Goal: Information Seeking & Learning: Learn about a topic

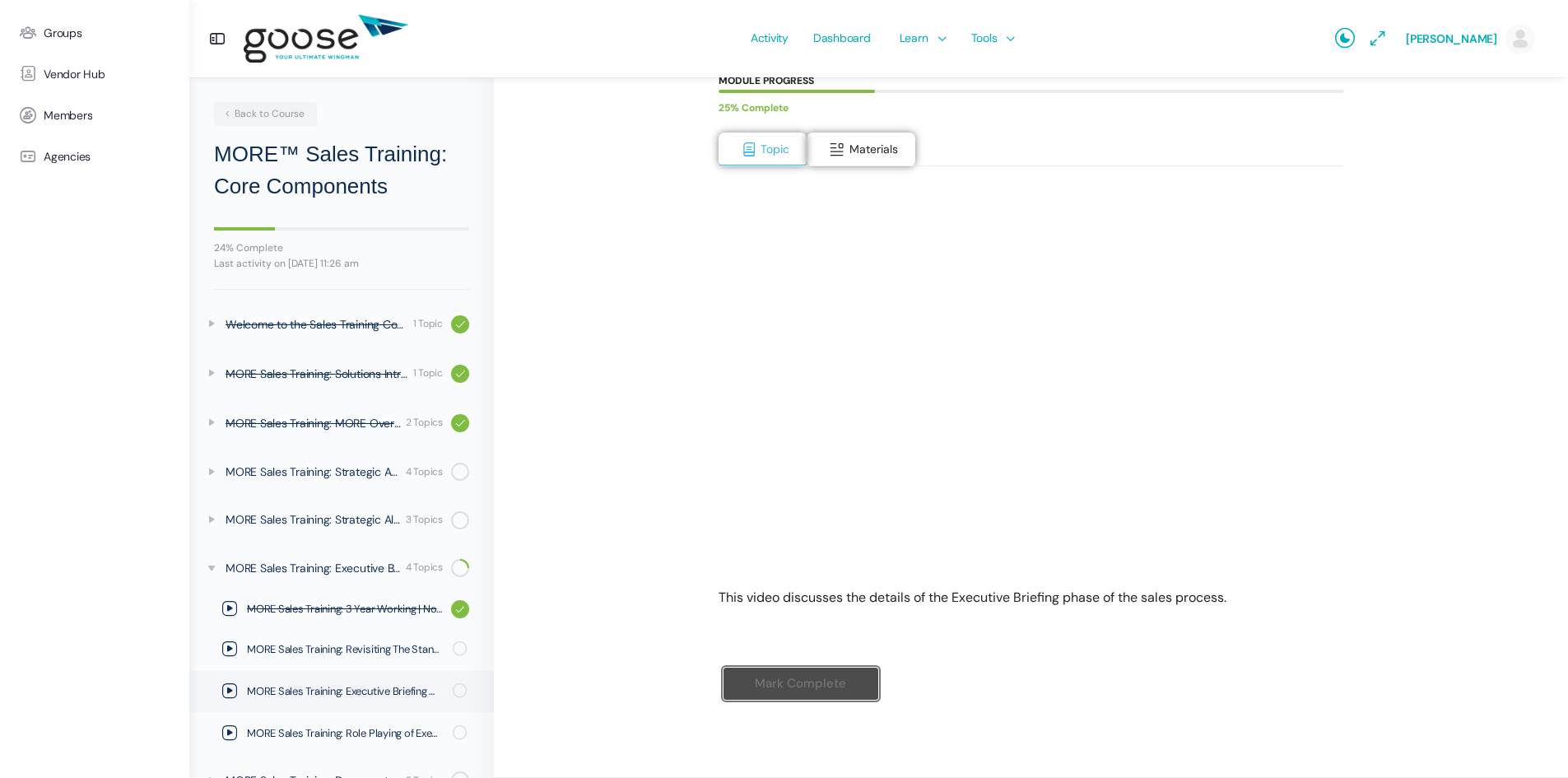
scroll to position [133, 0]
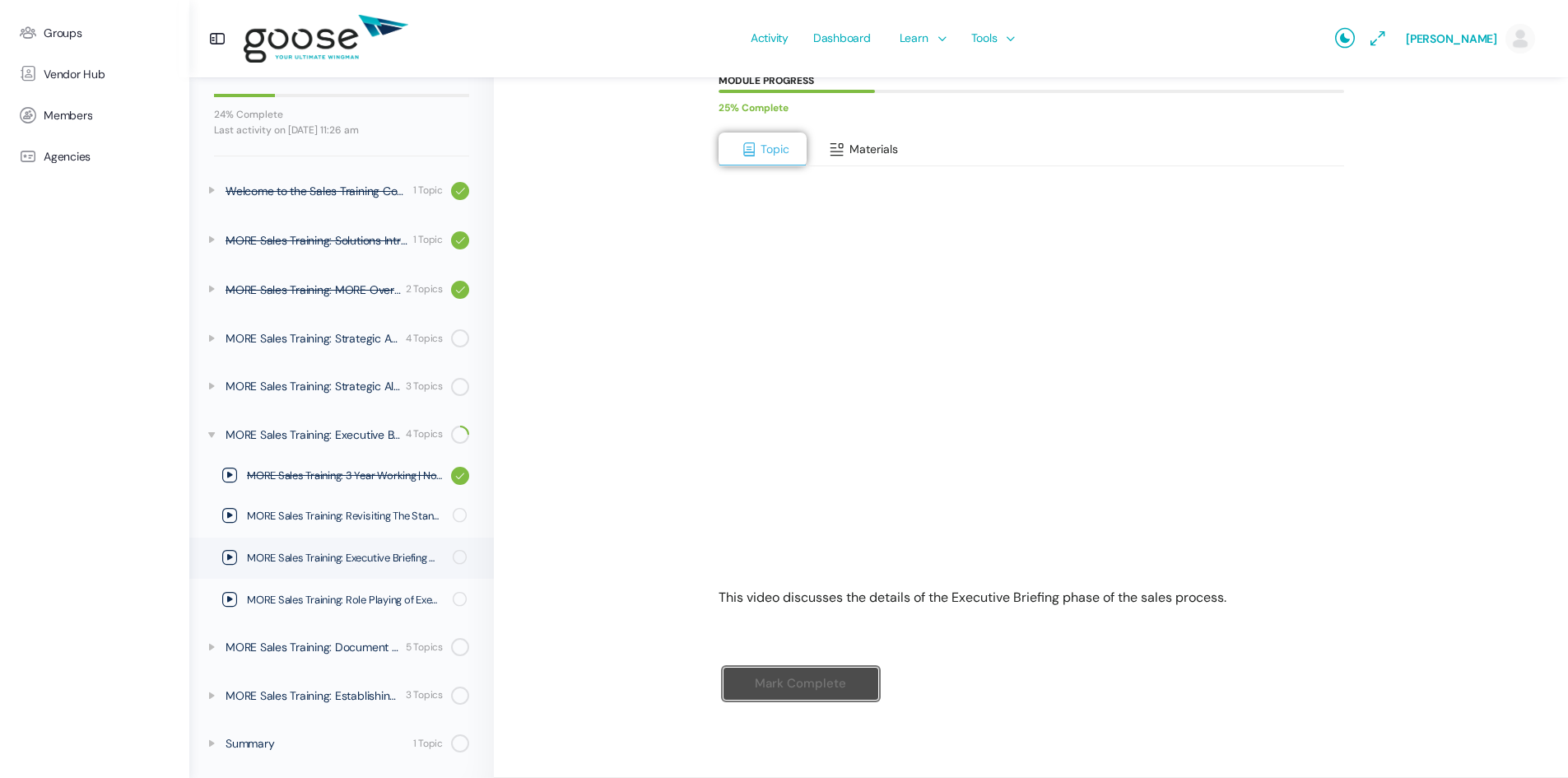
click at [889, 147] on span "Materials" at bounding box center [874, 149] width 49 height 14
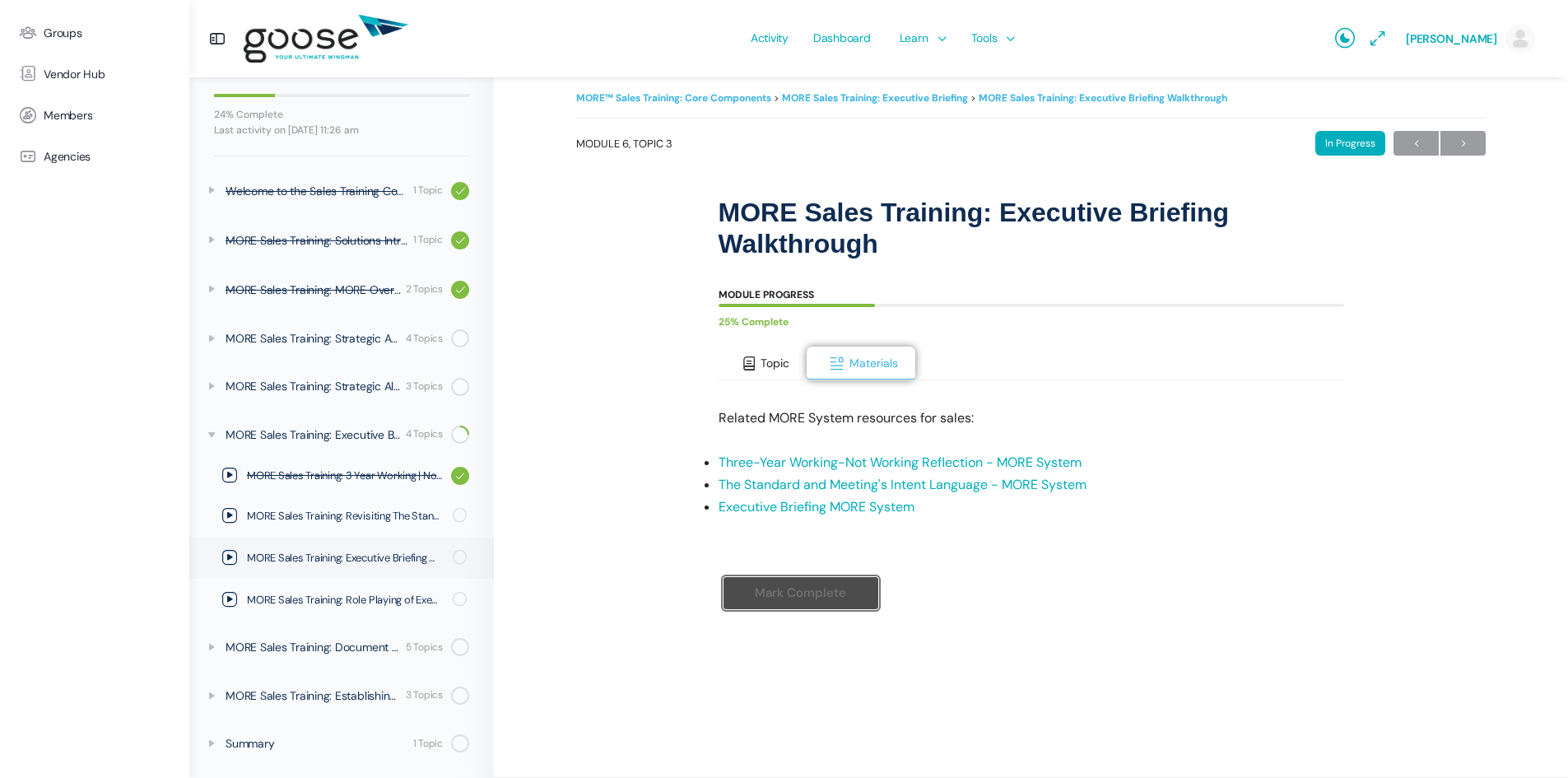
click at [769, 362] on span "Topic" at bounding box center [775, 363] width 29 height 14
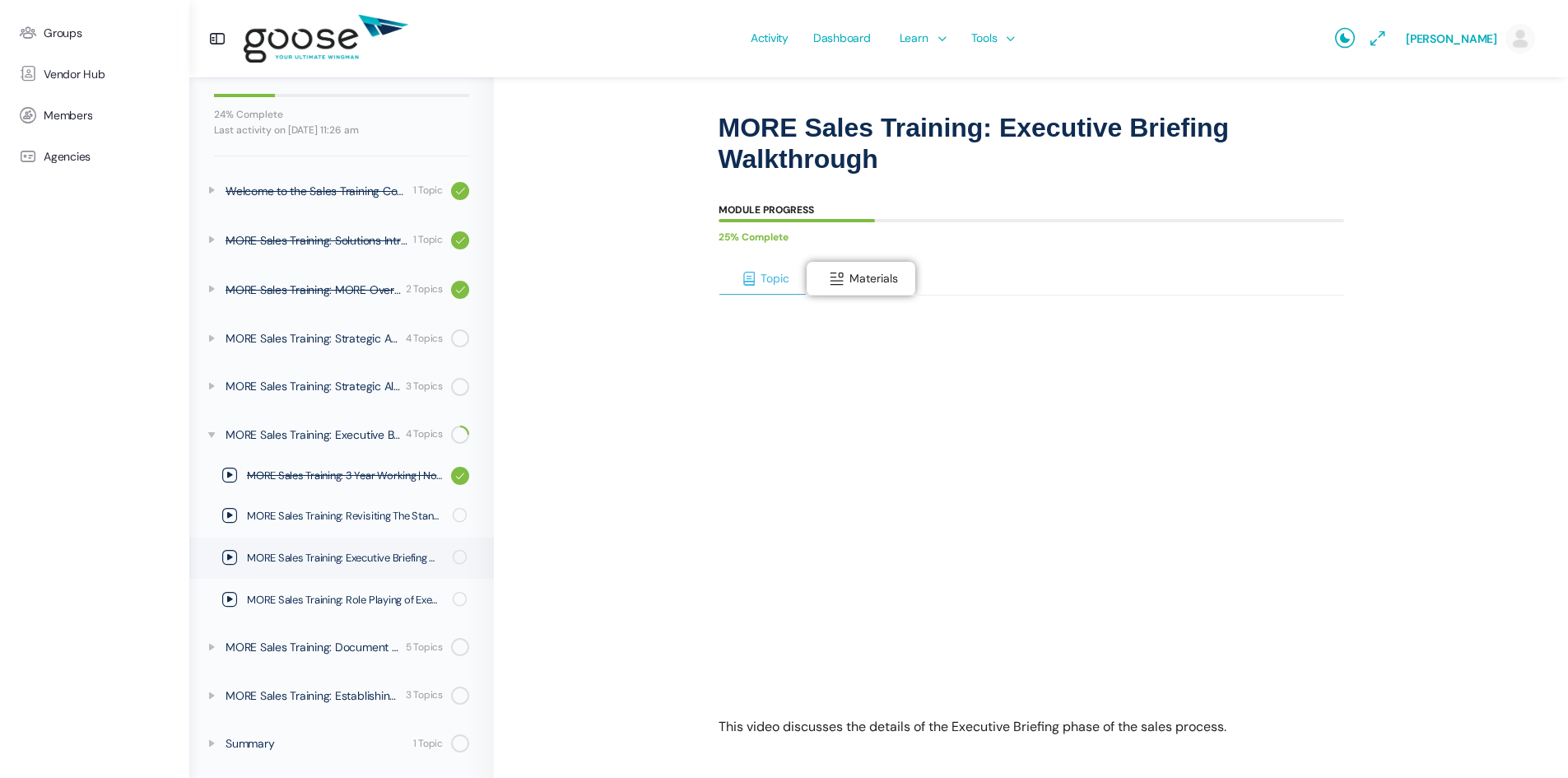
scroll to position [0, 0]
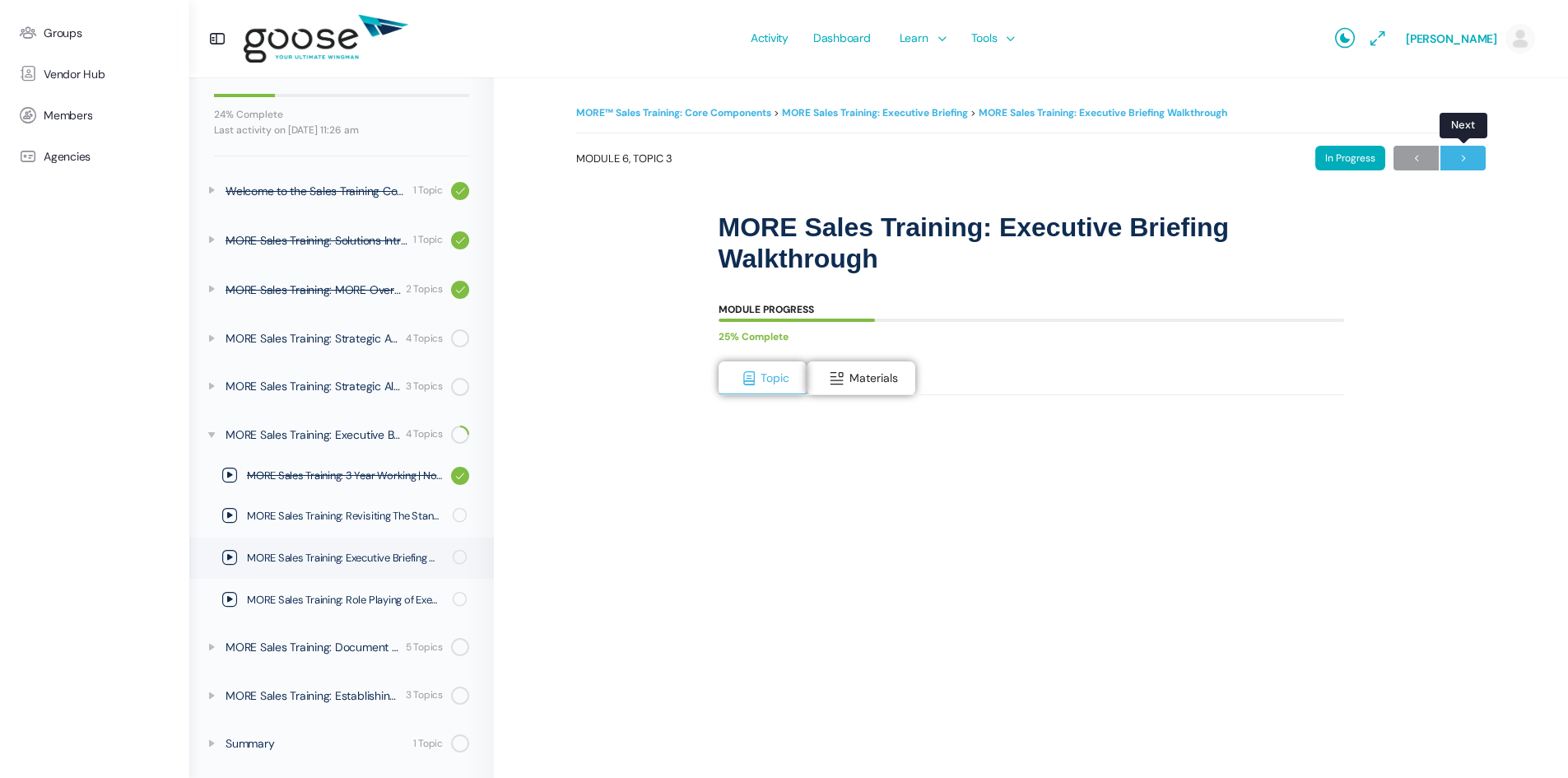
click at [1468, 156] on span "→" at bounding box center [1463, 158] width 45 height 23
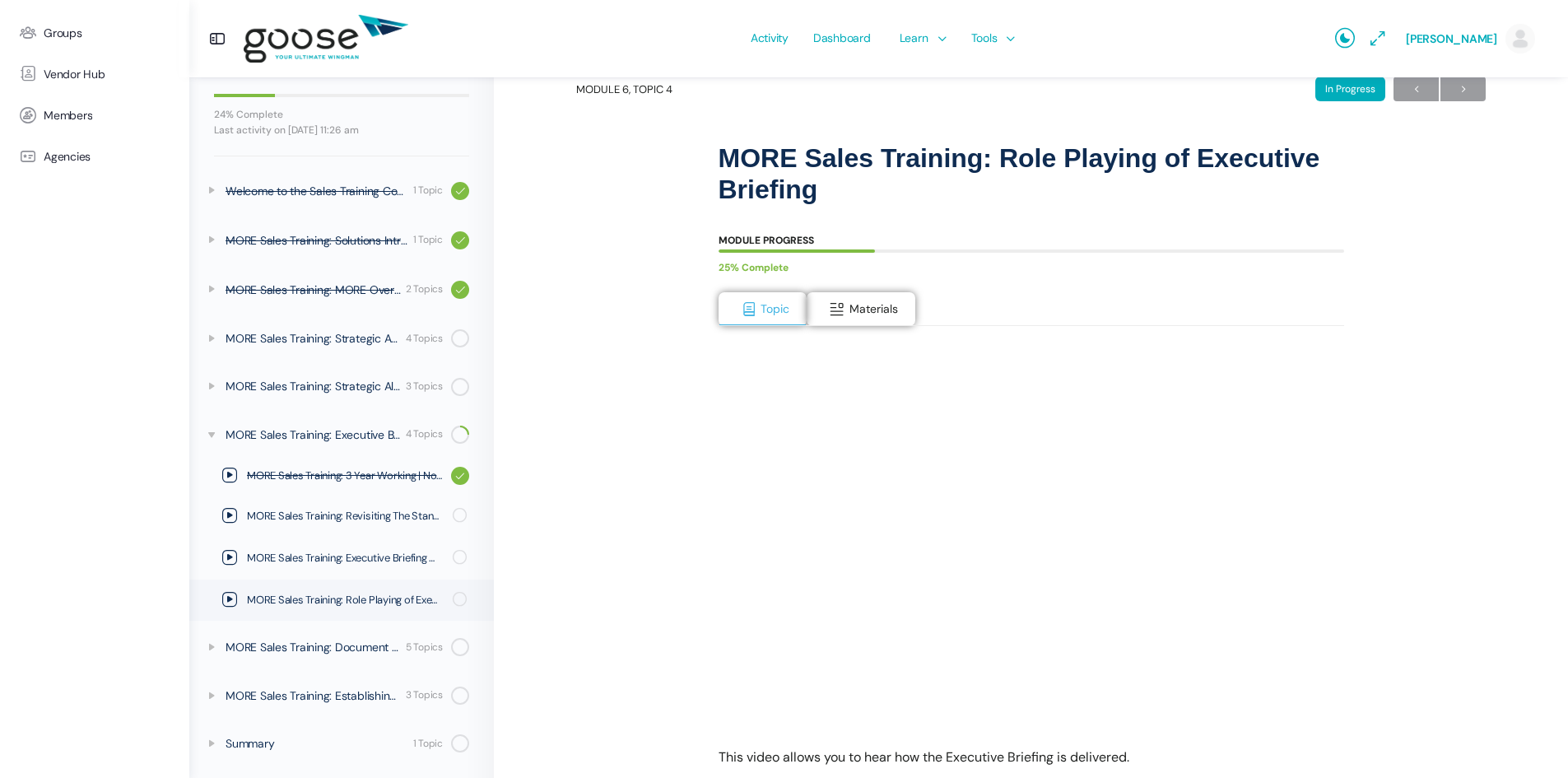
scroll to position [165, 0]
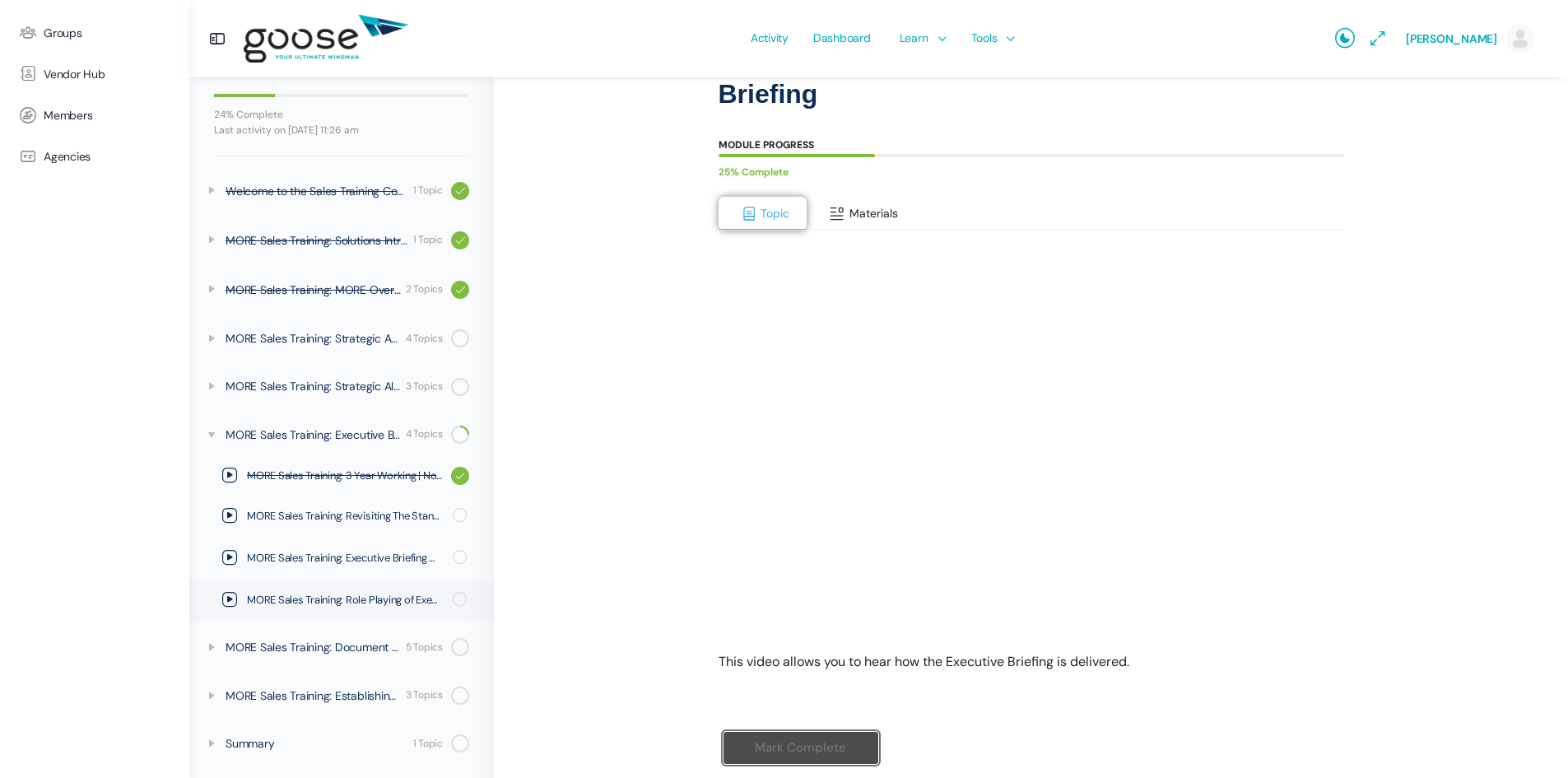
click at [862, 216] on span "Materials" at bounding box center [874, 213] width 49 height 14
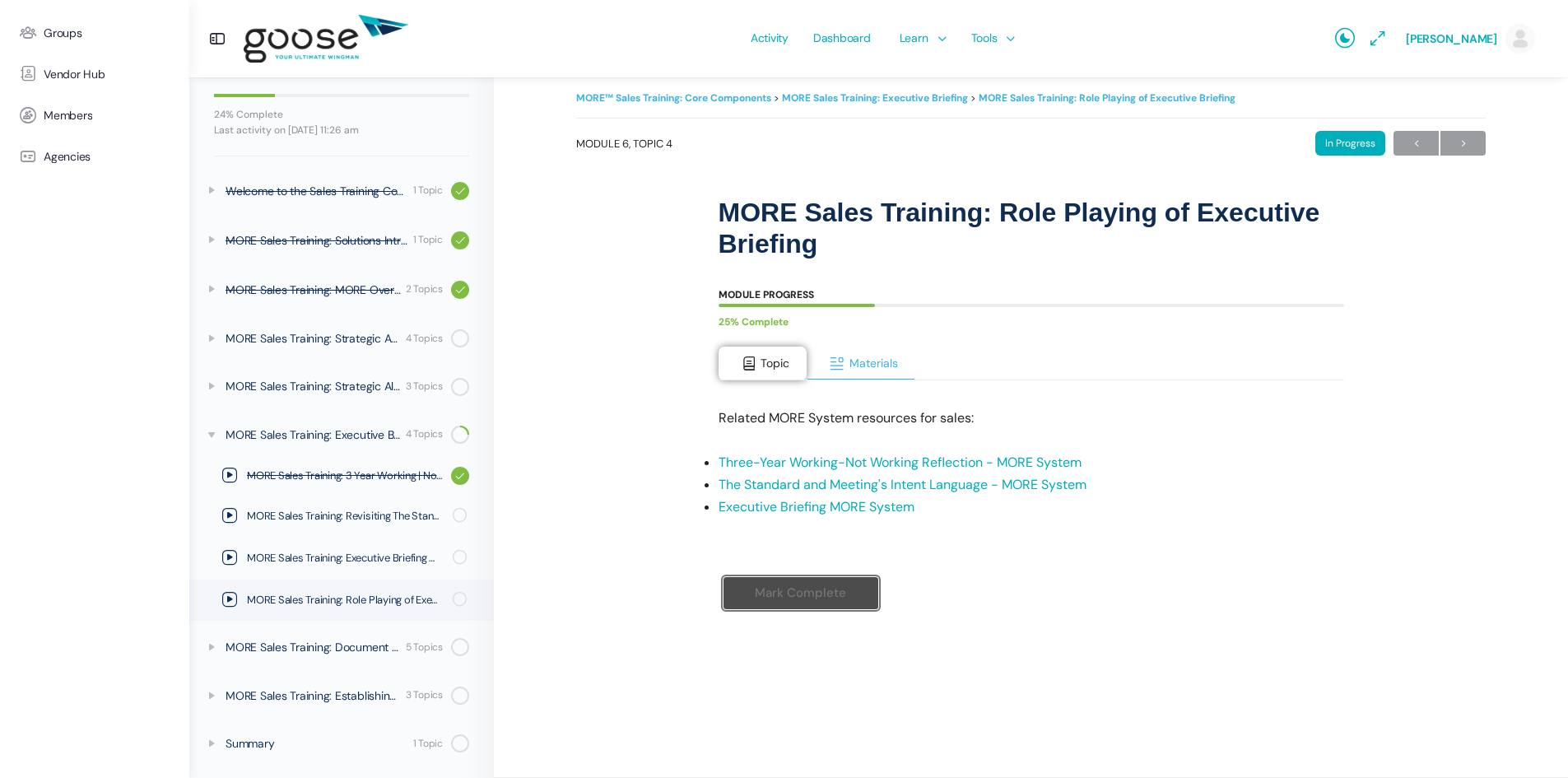
scroll to position [14, 0]
click at [764, 360] on span "Topic" at bounding box center [775, 363] width 29 height 14
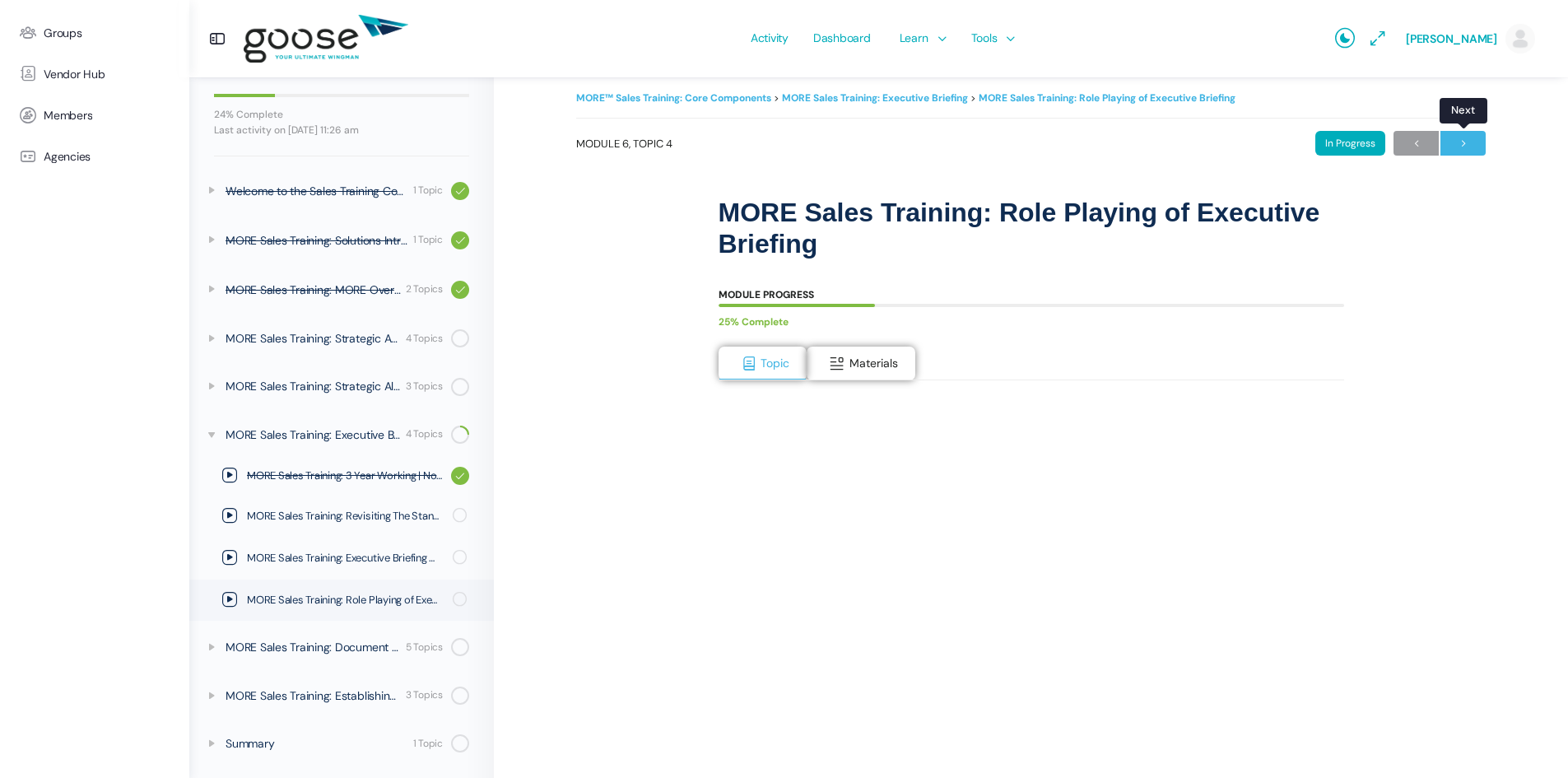
click at [1466, 140] on span "→" at bounding box center [1463, 144] width 45 height 23
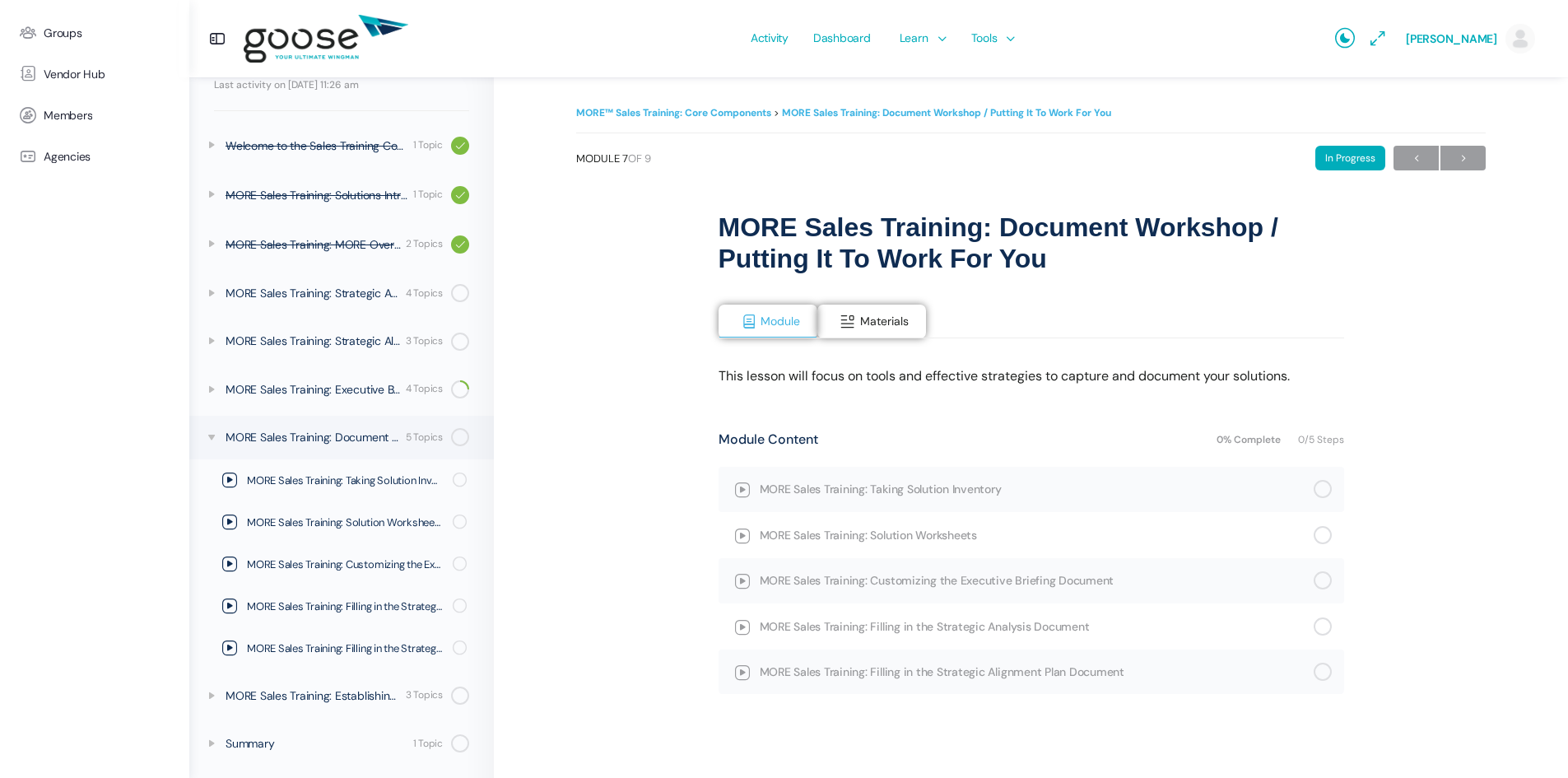
scroll to position [18, 0]
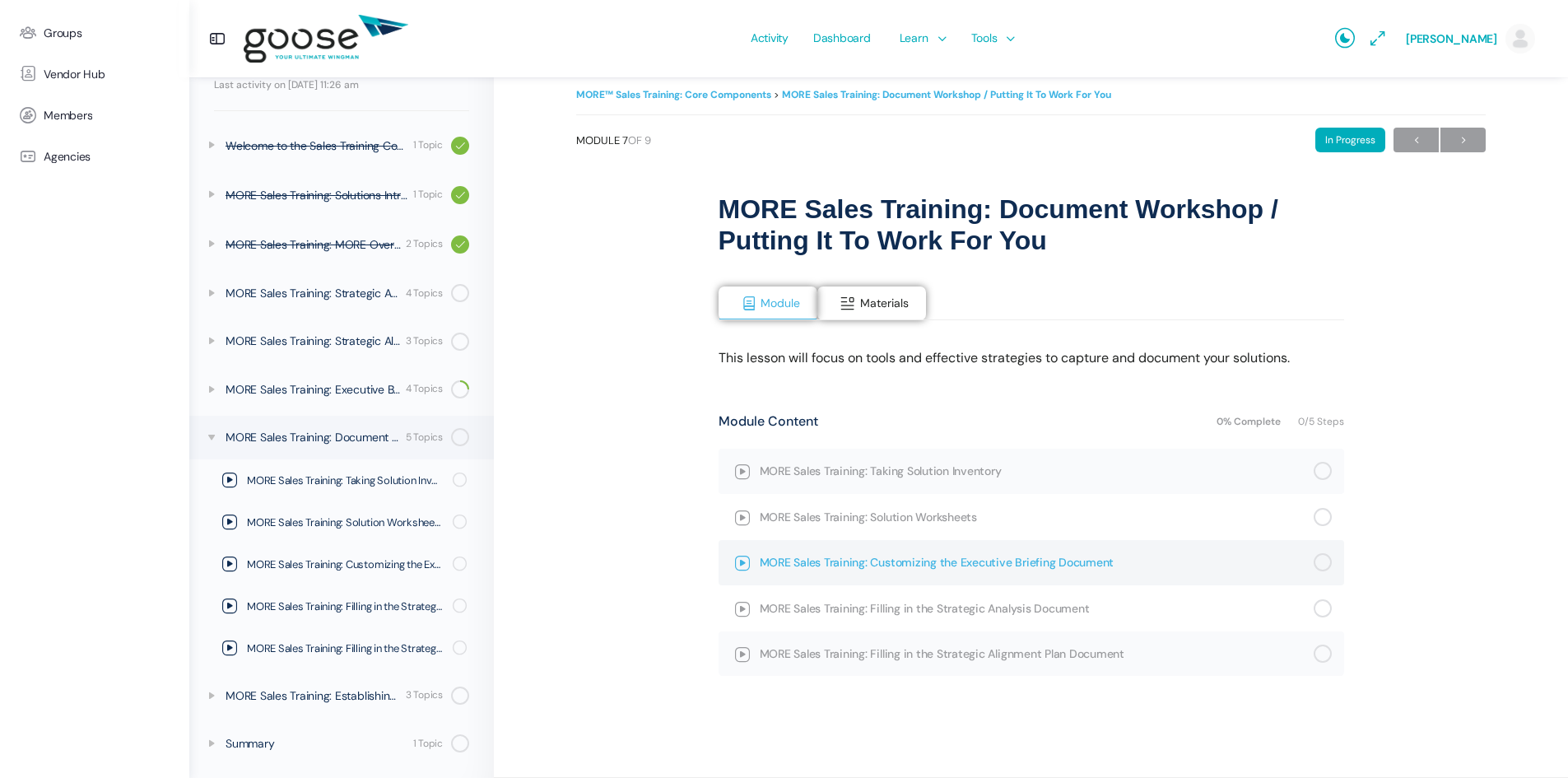
click at [908, 562] on span "MORE Sales Training: Customizing the Executive Briefing Document" at bounding box center [1036, 563] width 554 height 18
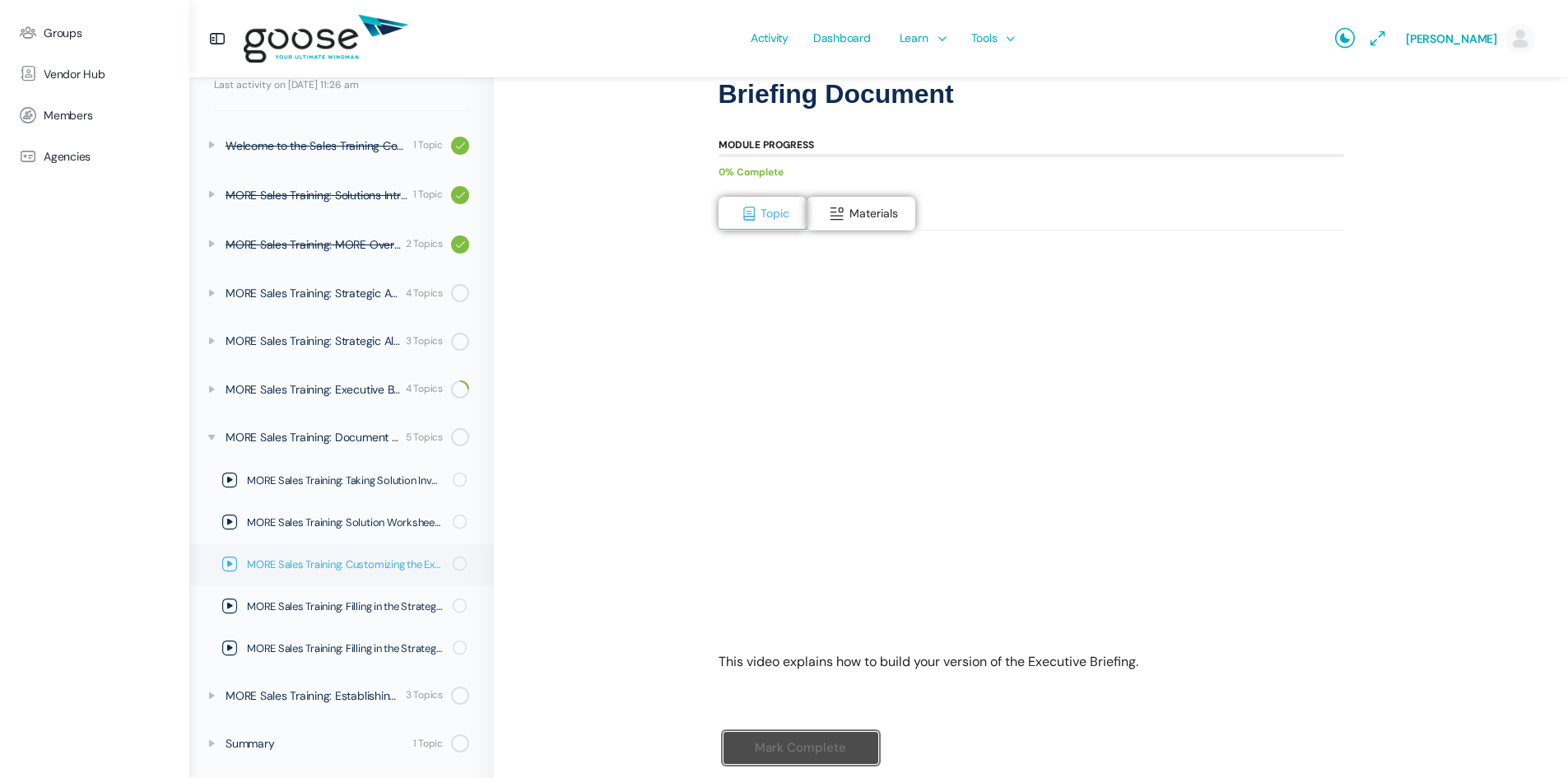
scroll to position [229, 0]
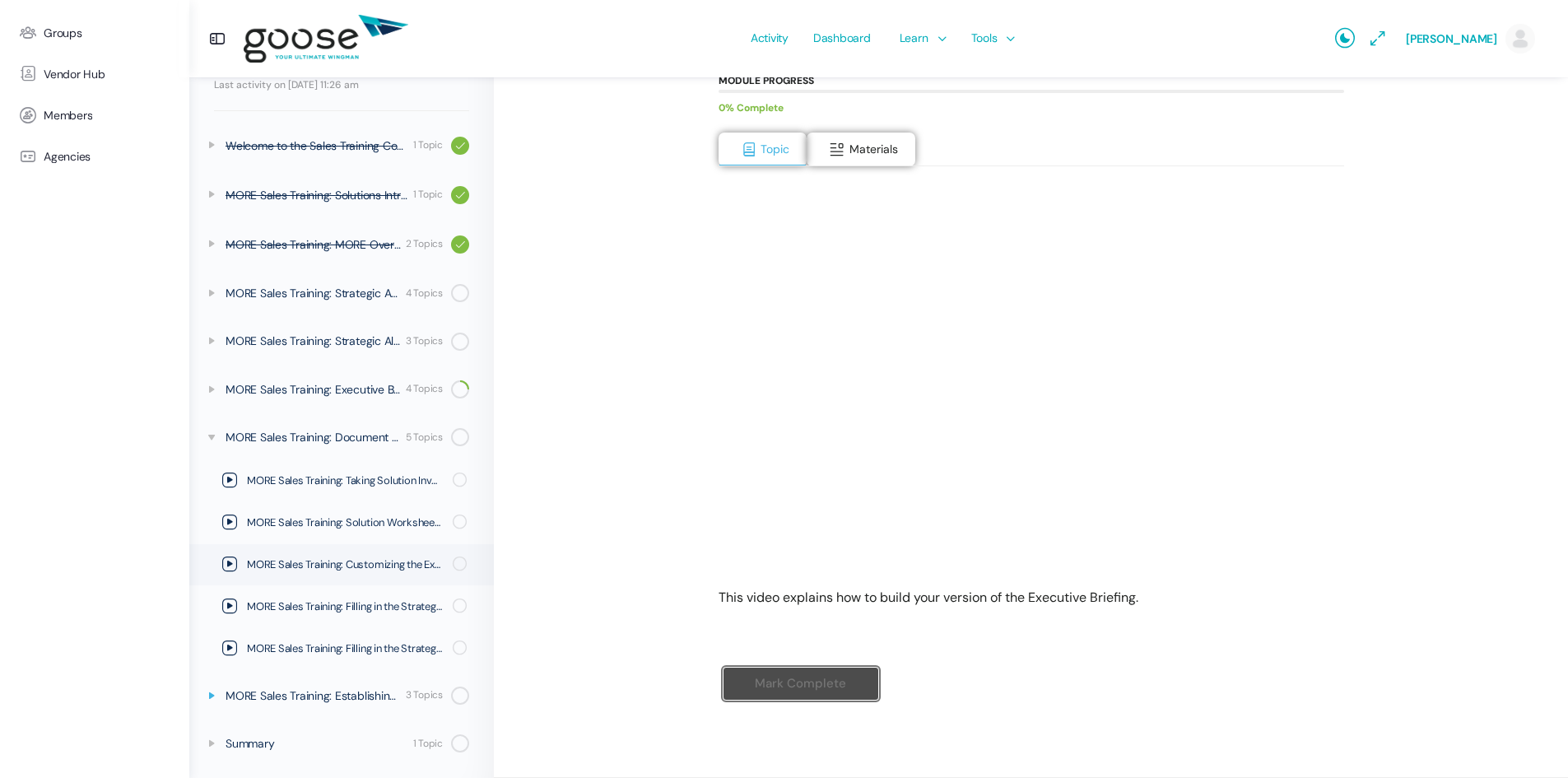
click at [211, 691] on icon at bounding box center [212, 696] width 14 height 14
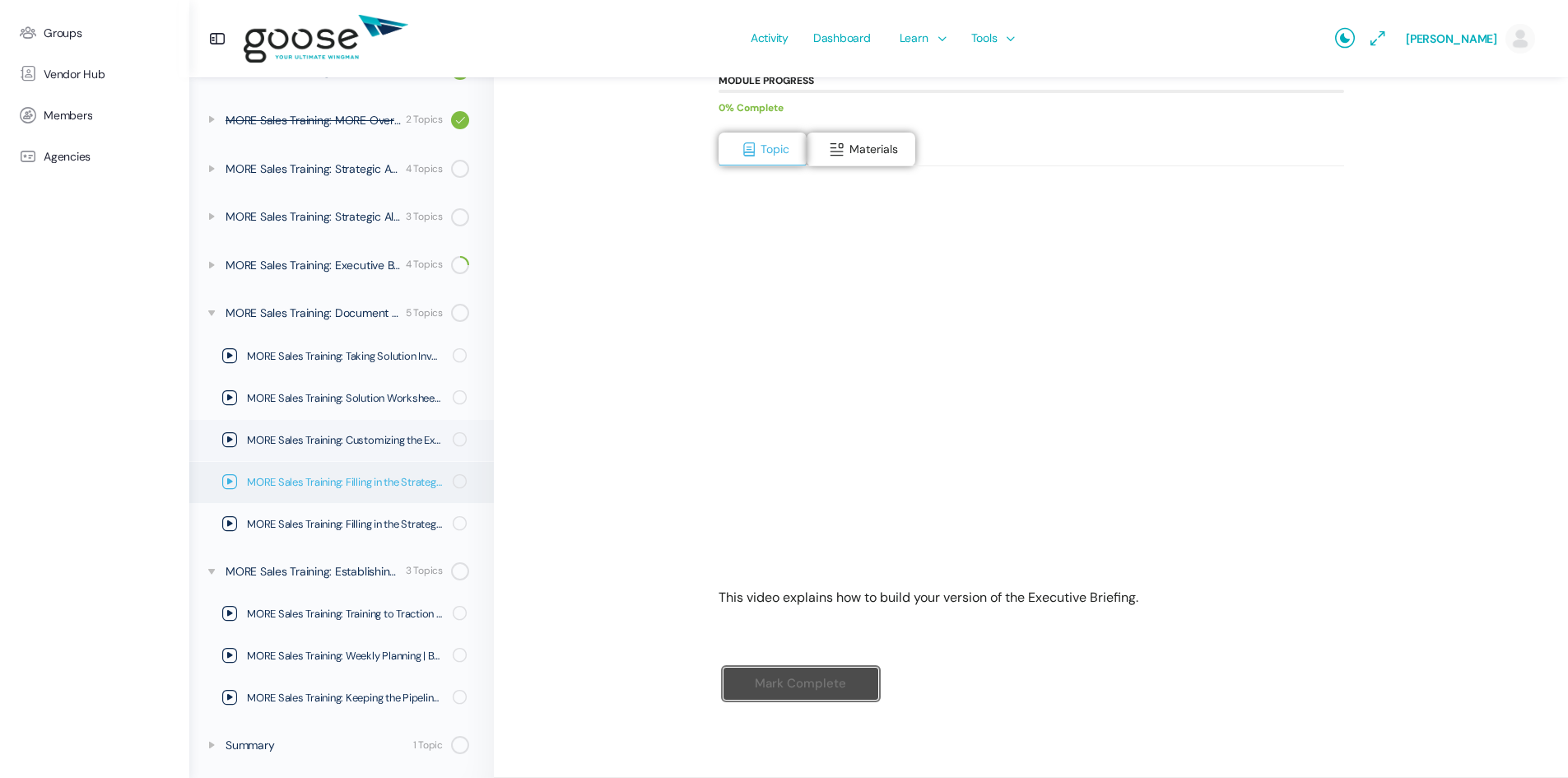
scroll to position [305, 0]
click at [851, 142] on span "Materials" at bounding box center [874, 149] width 49 height 14
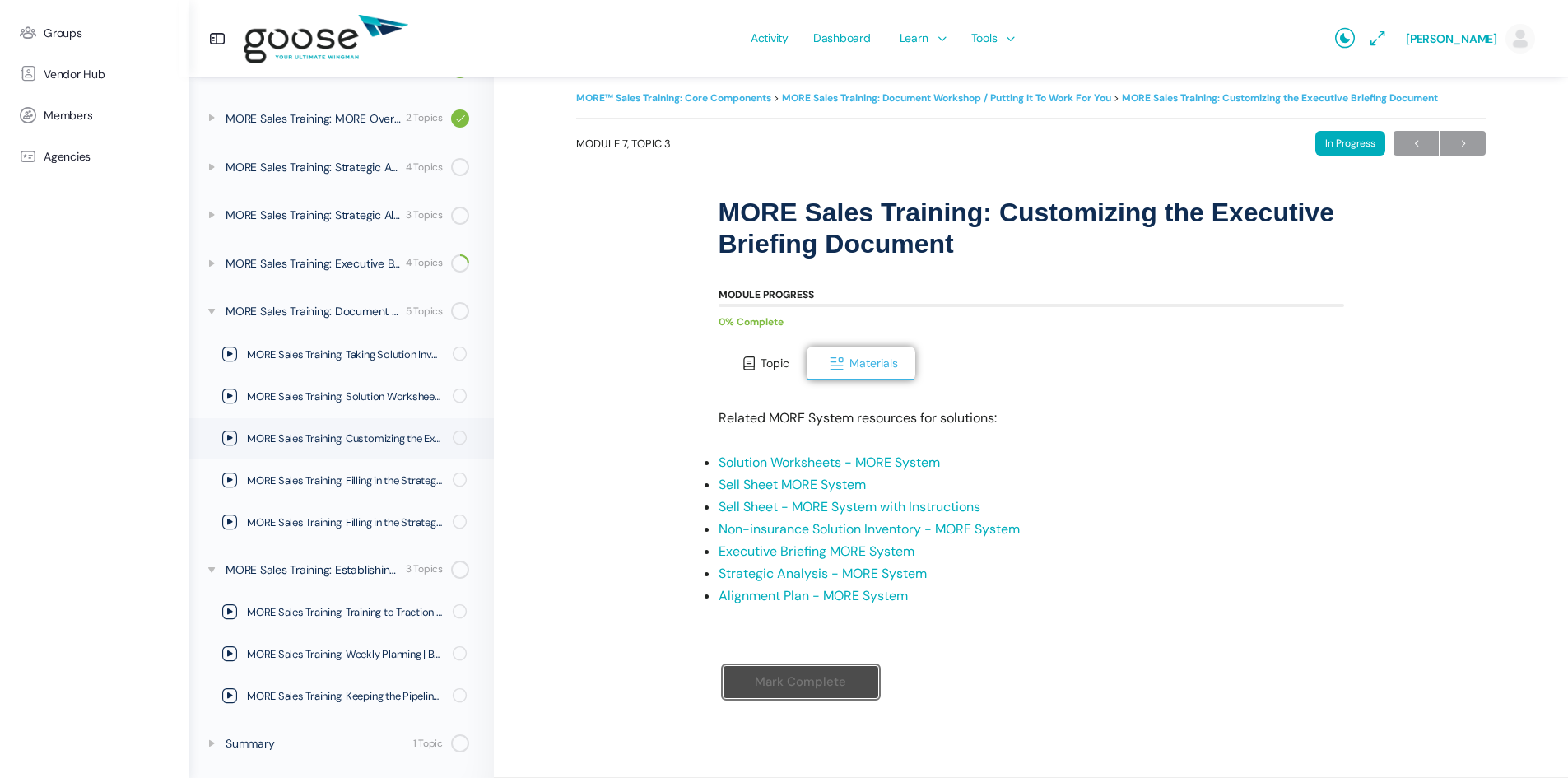
click at [766, 352] on button "Topic" at bounding box center [763, 364] width 89 height 34
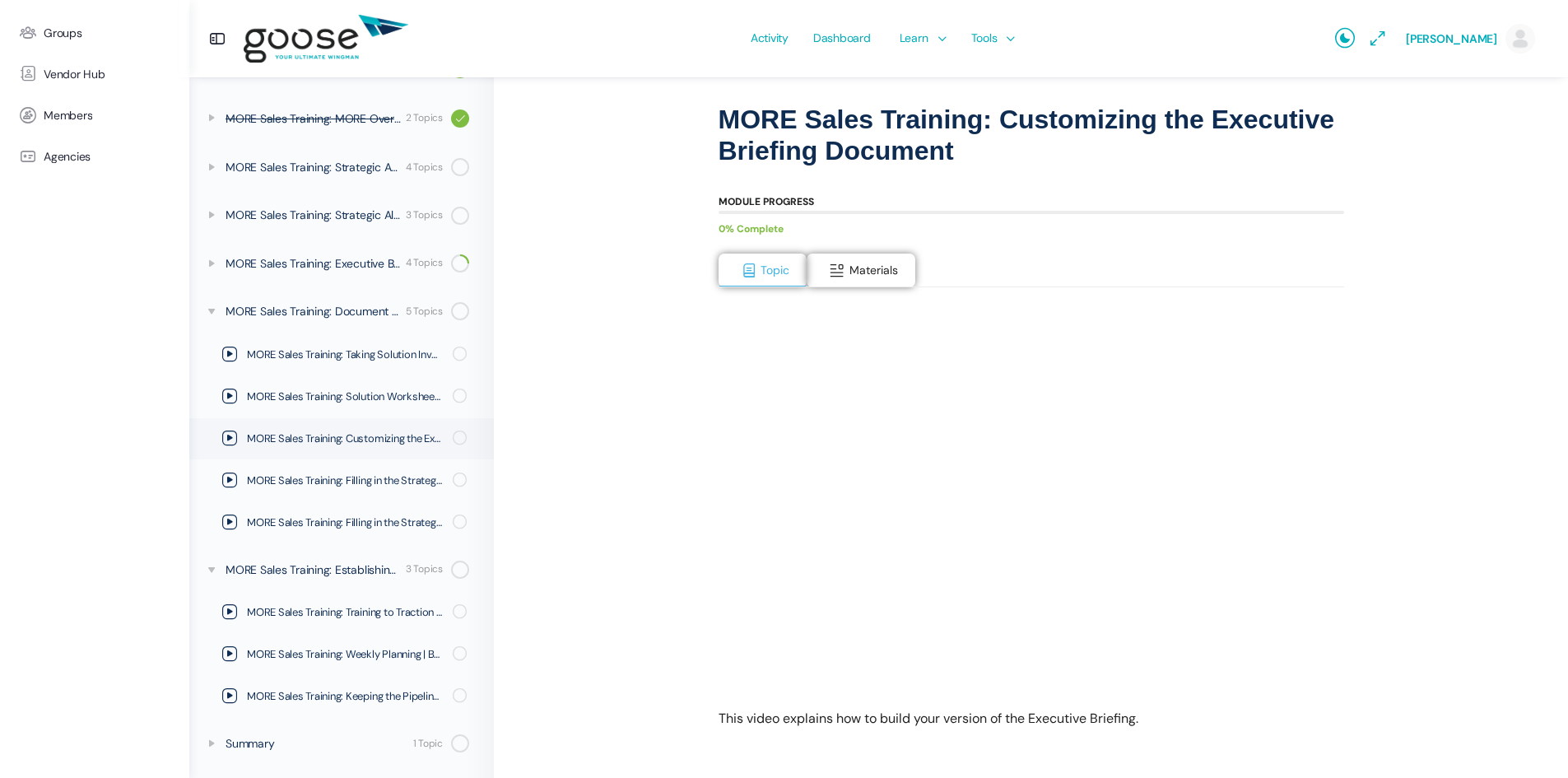
scroll to position [0, 0]
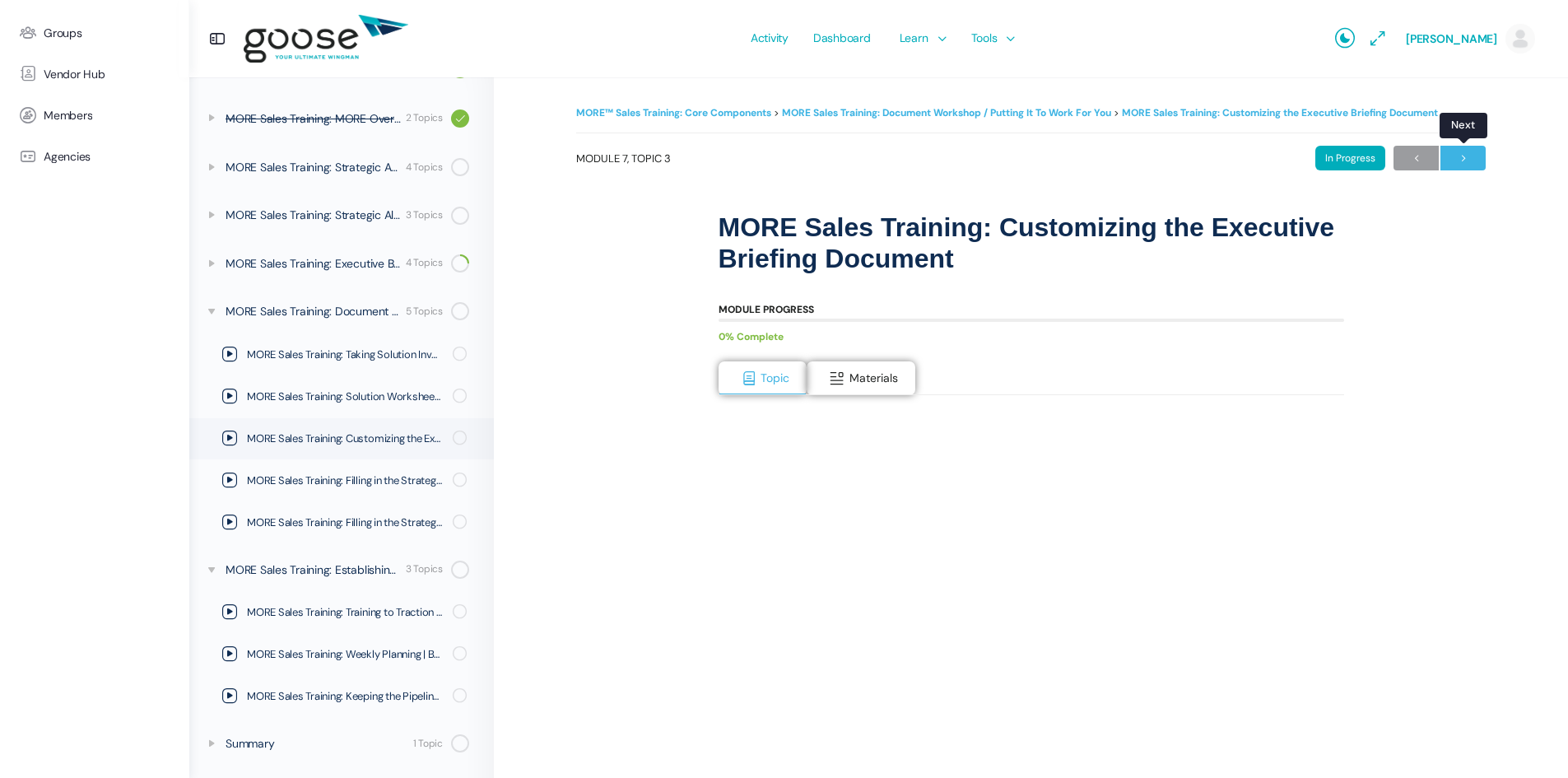
click at [1452, 153] on span "→" at bounding box center [1463, 158] width 45 height 23
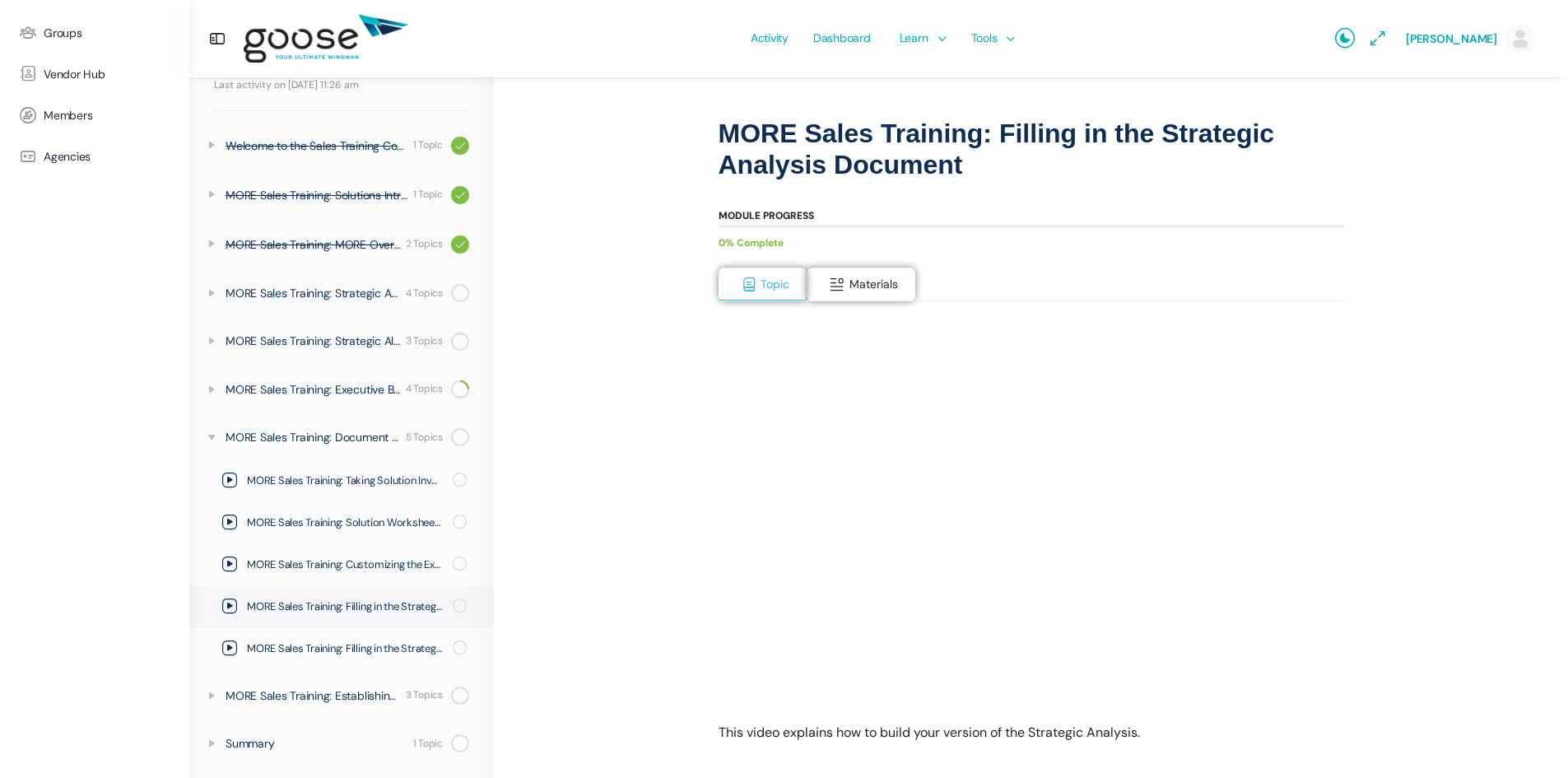
scroll to position [165, 0]
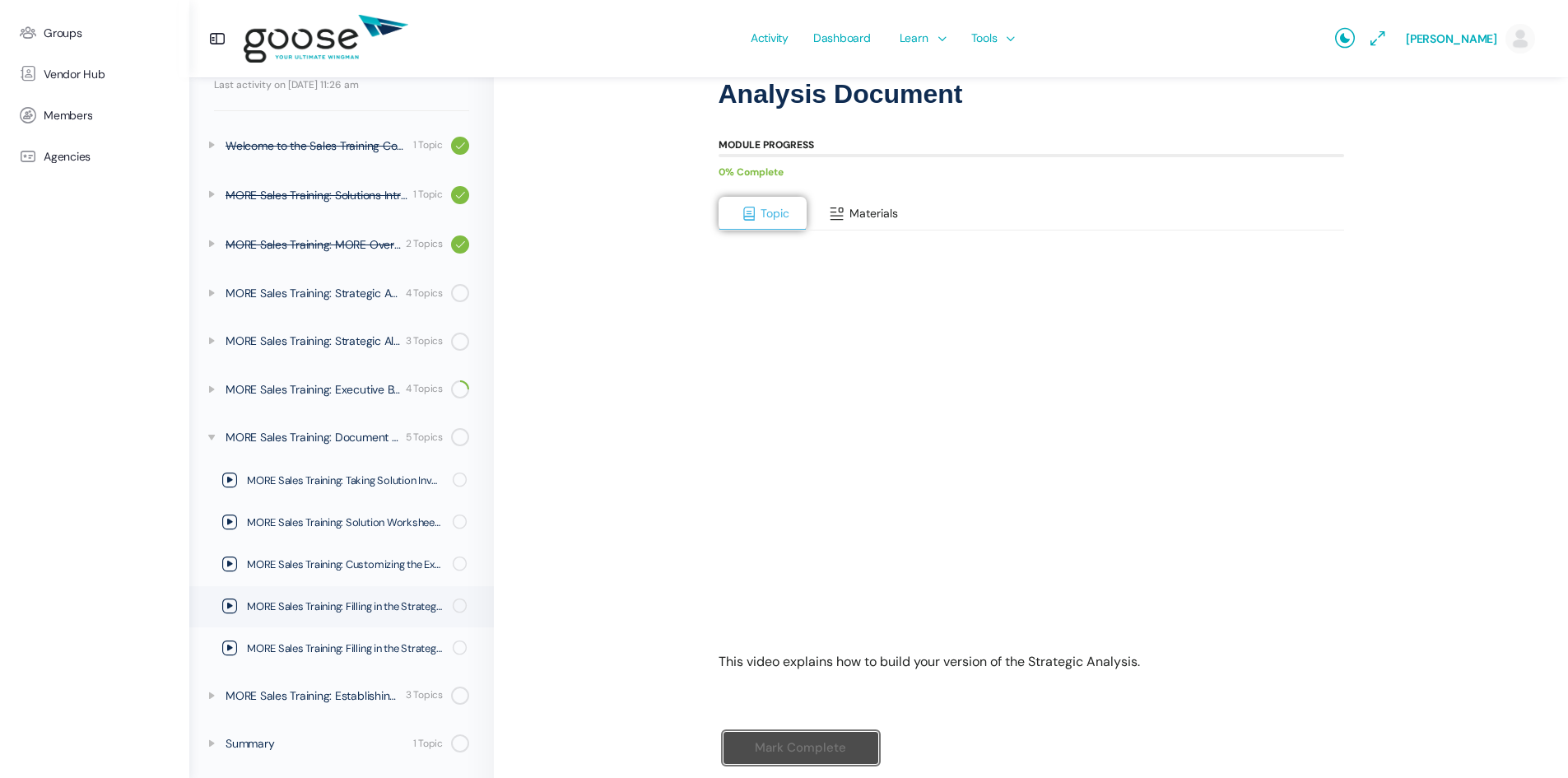
click at [855, 207] on span "Materials" at bounding box center [874, 213] width 49 height 14
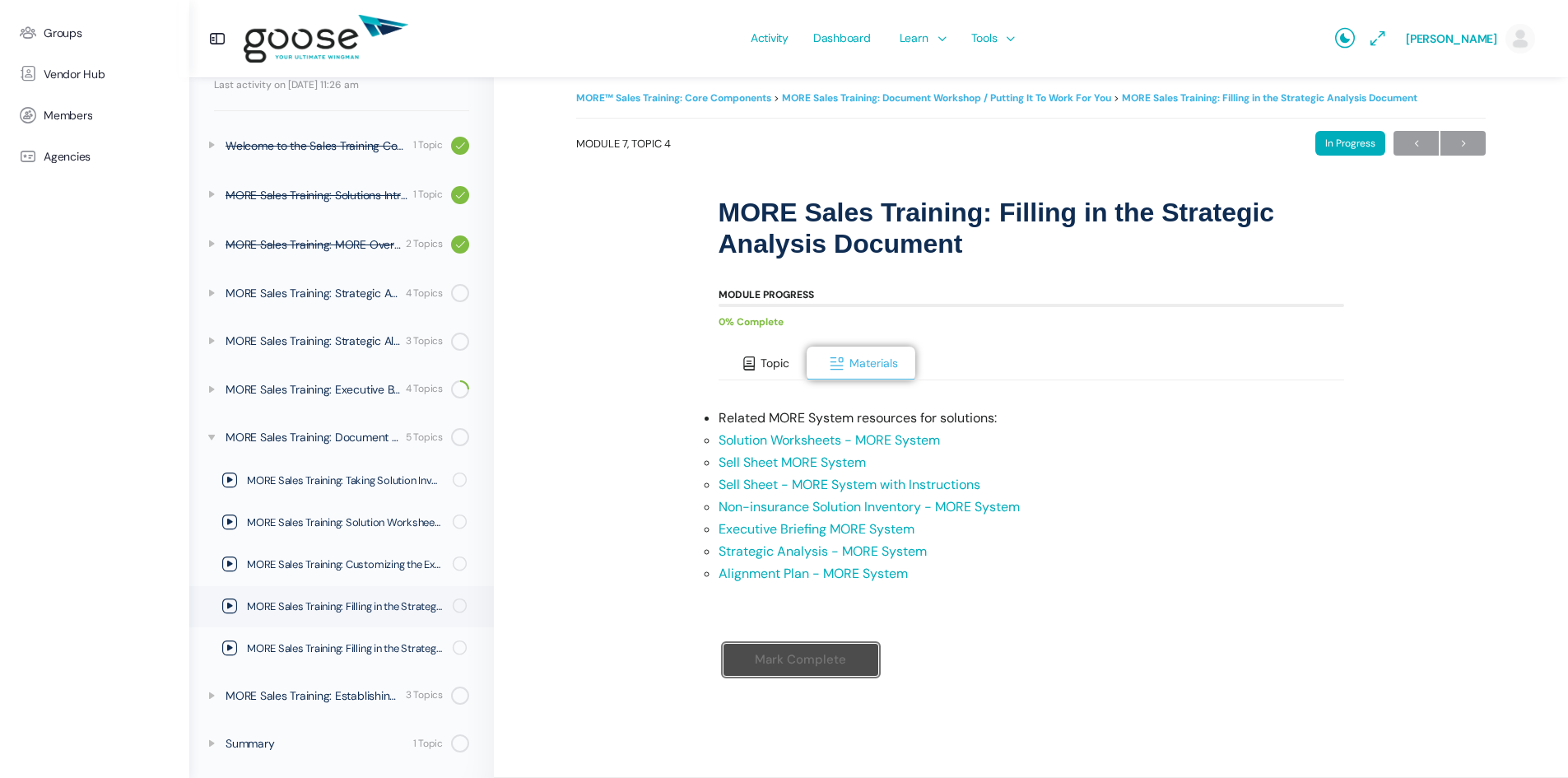
click at [777, 362] on span "Topic" at bounding box center [775, 363] width 29 height 14
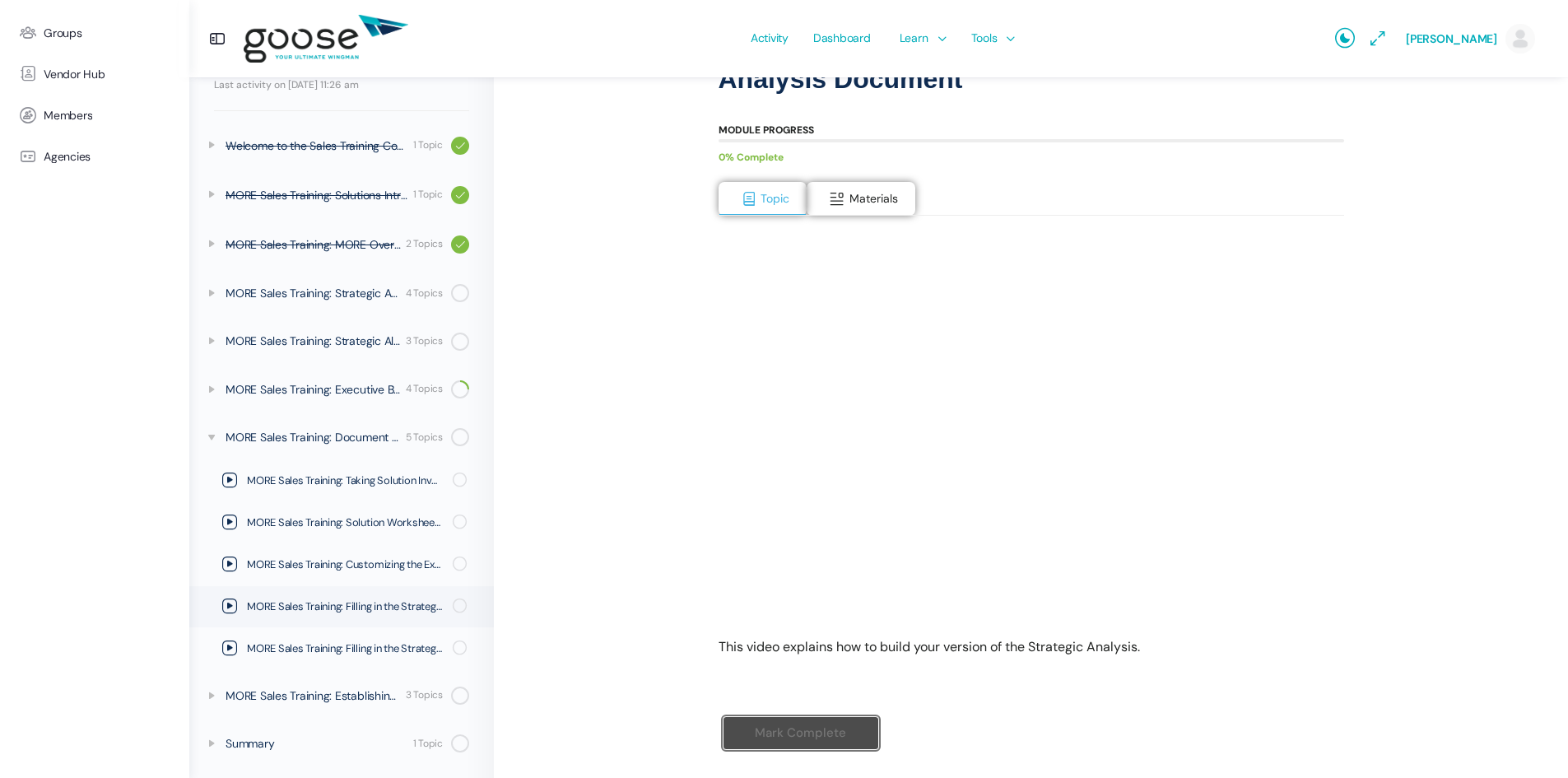
scroll to position [68, 0]
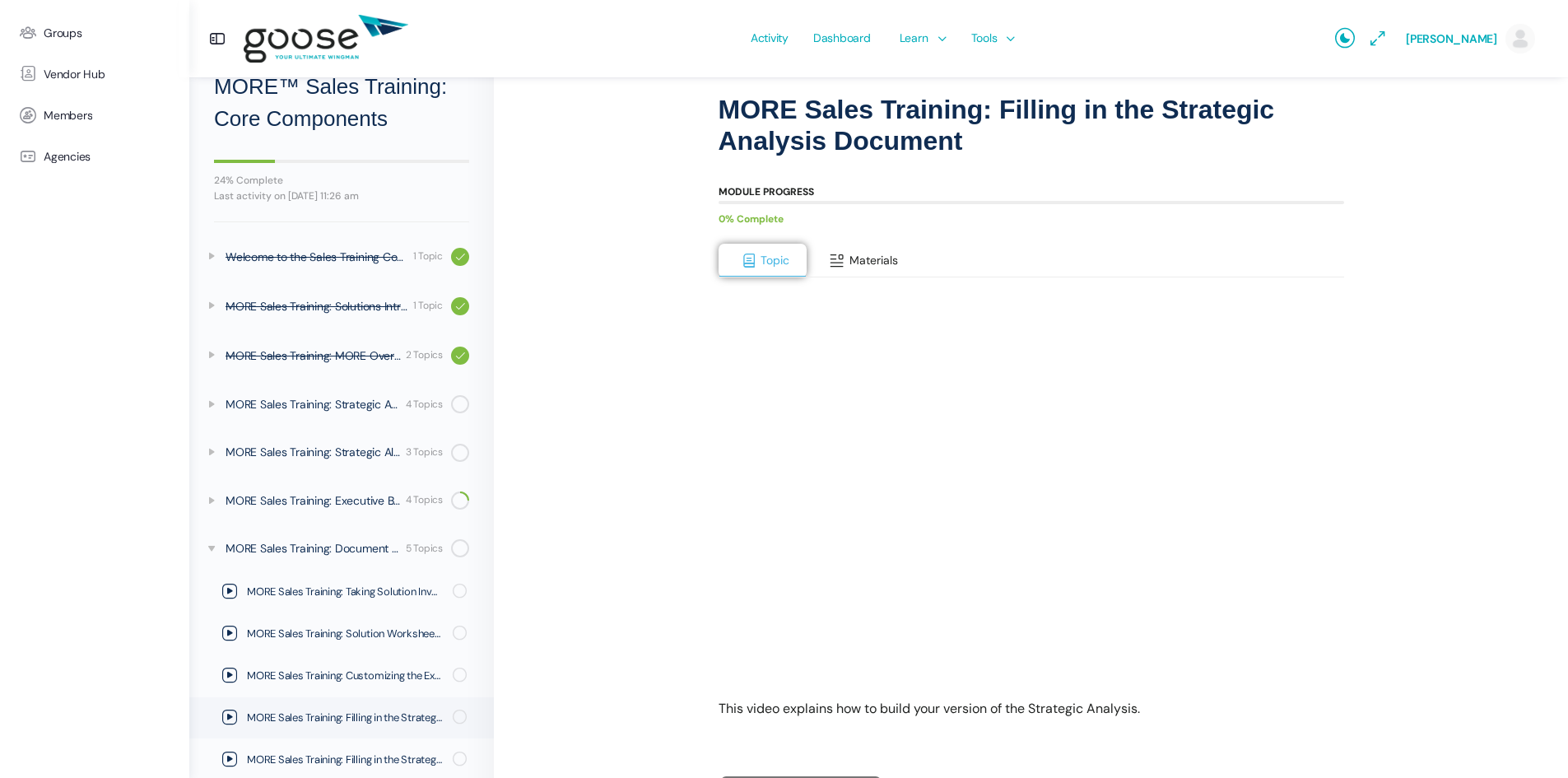
click at [845, 260] on button "Materials" at bounding box center [861, 261] width 109 height 34
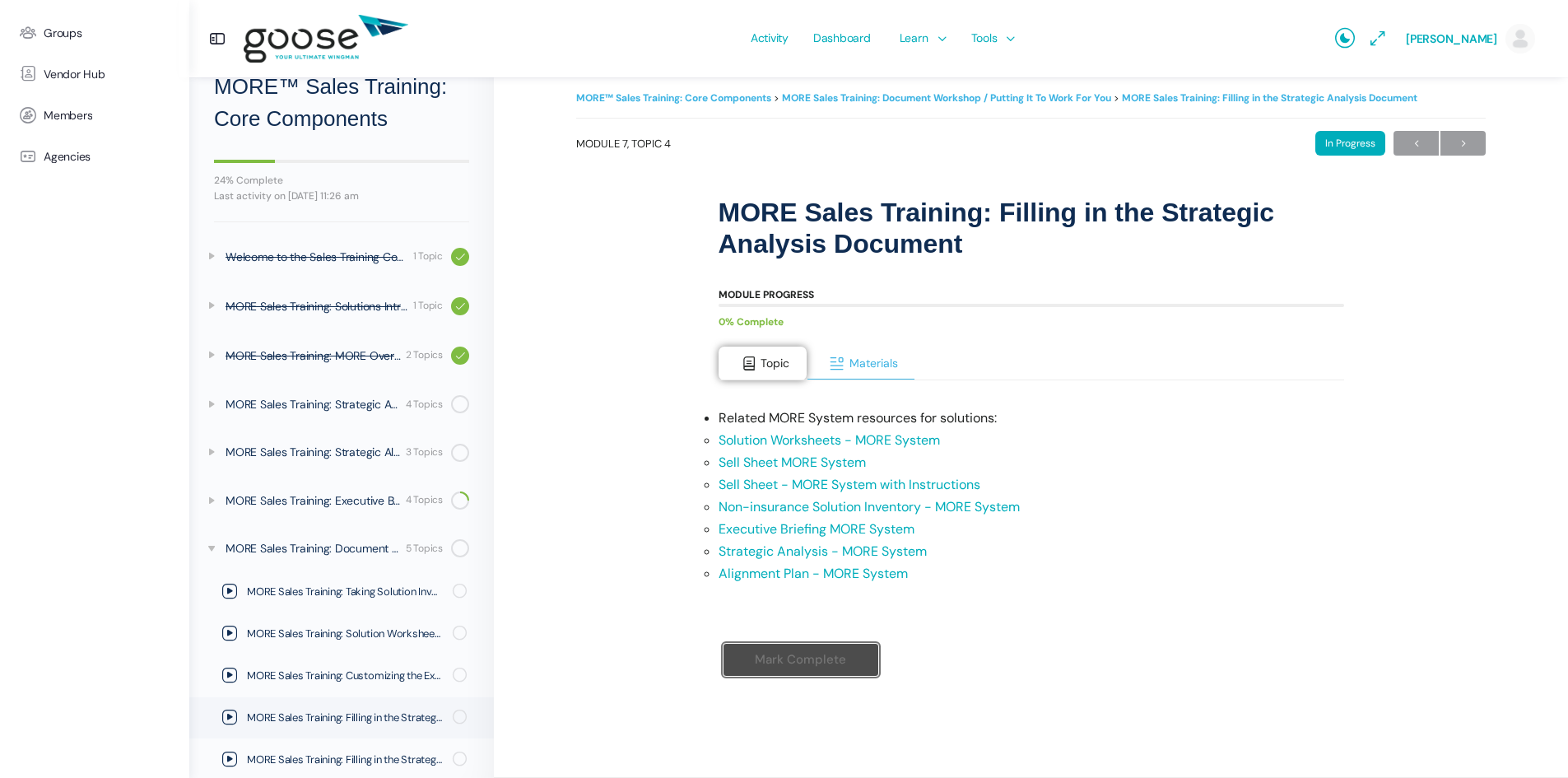
scroll to position [14, 0]
click at [748, 362] on span at bounding box center [749, 364] width 16 height 16
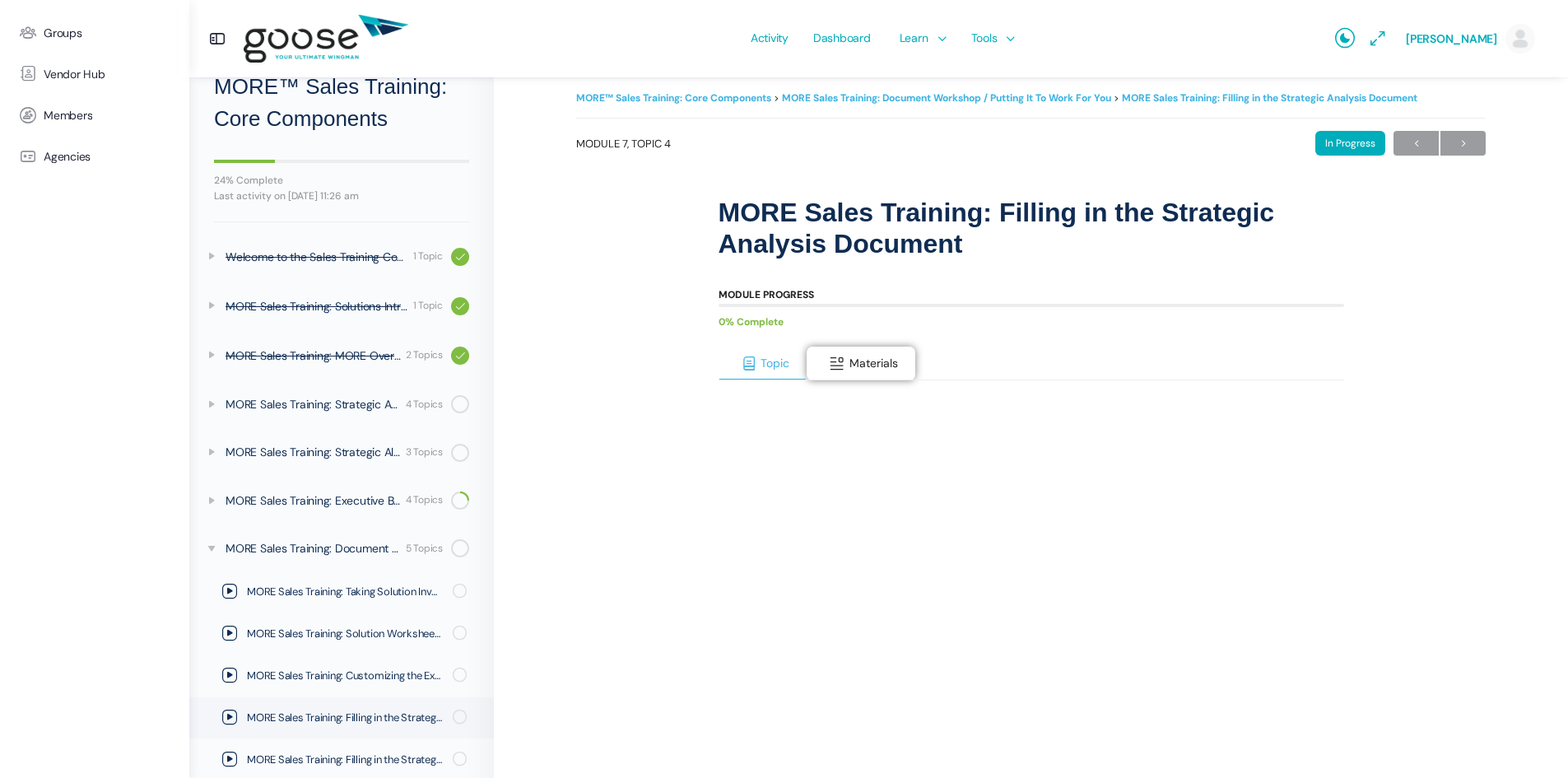
scroll to position [229, 0]
